Goal: Find specific page/section

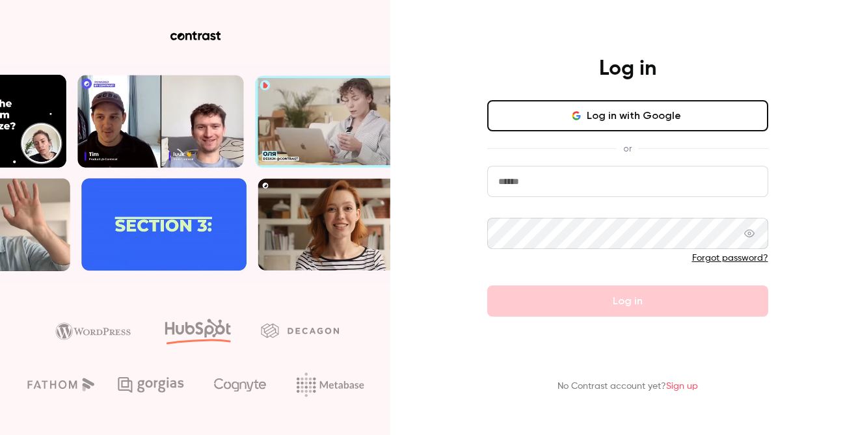
click at [564, 116] on button "Log in with Google" at bounding box center [627, 115] width 281 height 31
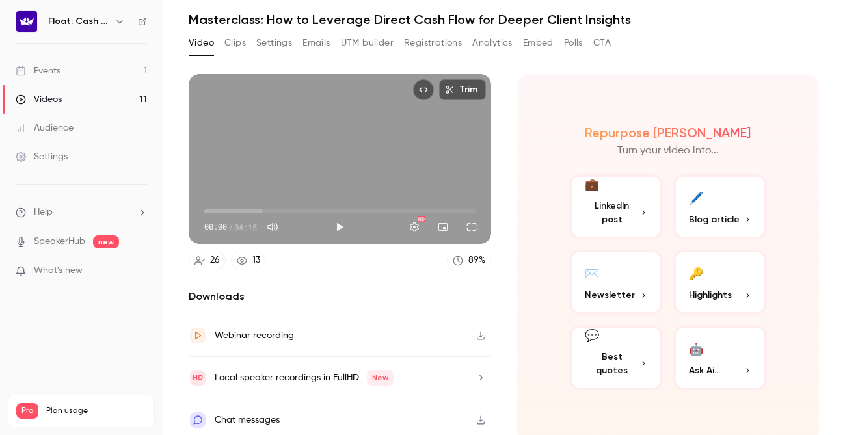
scroll to position [49, 0]
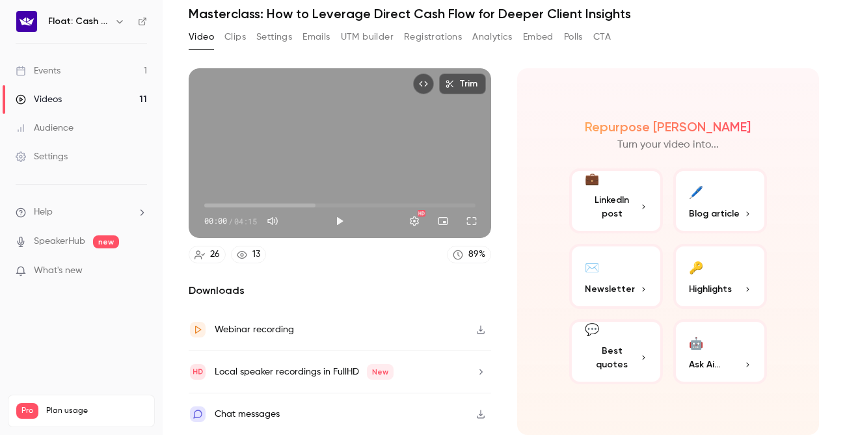
click at [79, 72] on link "Events 1" at bounding box center [81, 71] width 163 height 29
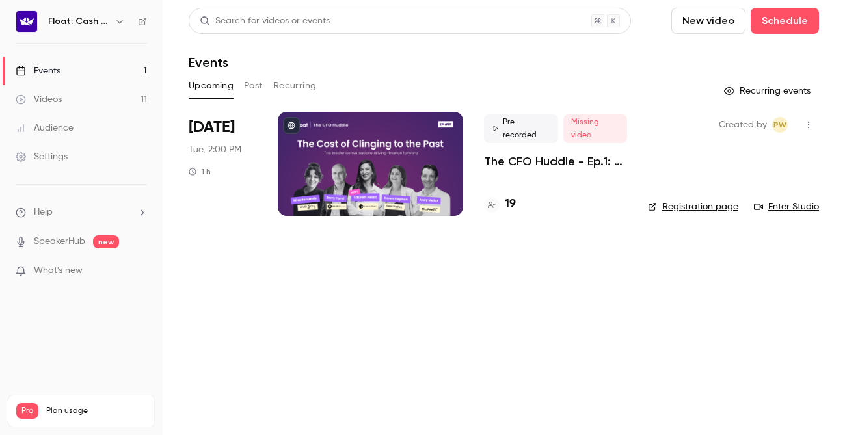
click at [708, 207] on link "Registration page" at bounding box center [693, 206] width 90 height 13
